Goal: Information Seeking & Learning: Learn about a topic

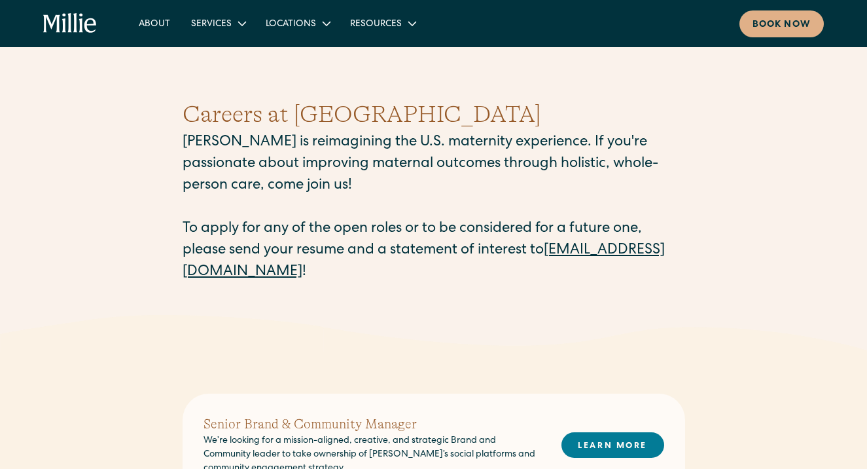
click at [706, 181] on div "Careers at Millie Millie is reimagining the U.S. maternity experience. If you'r…" at bounding box center [433, 189] width 867 height 249
